Goal: Information Seeking & Learning: Check status

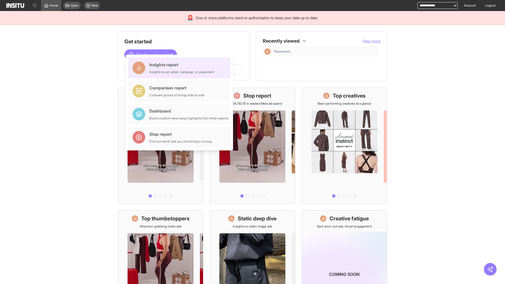
click at [181, 68] on div "Insights report Insights by ad, adset, campaign, or placement" at bounding box center [181, 67] width 65 height 13
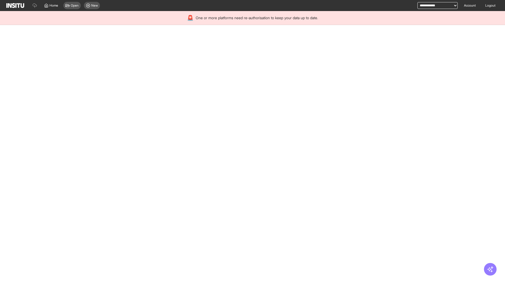
select select "**"
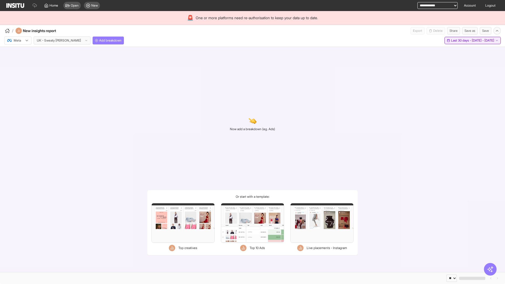
click at [461, 40] on span "Last 30 days - [DATE] - [DATE]" at bounding box center [472, 40] width 43 height 4
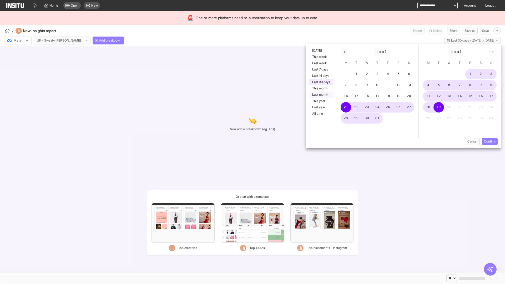
click at [320, 95] on button "Last month" at bounding box center [321, 94] width 24 height 6
